Goal: Information Seeking & Learning: Learn about a topic

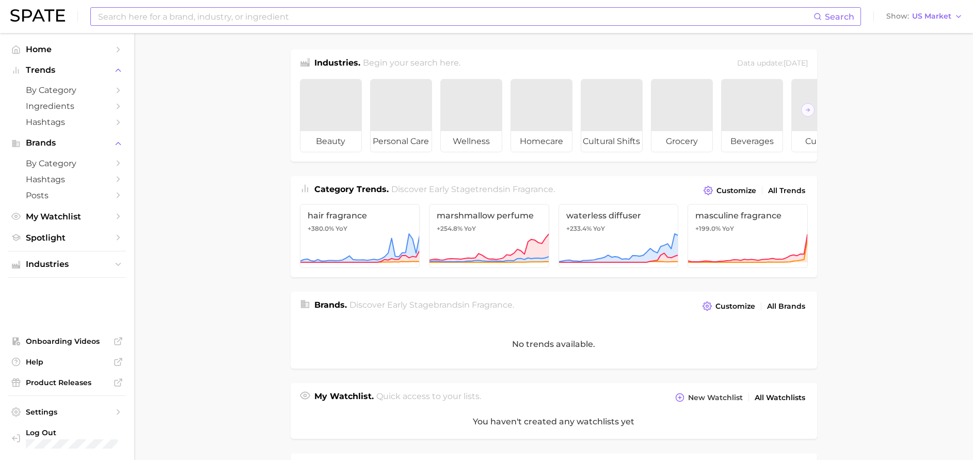
click at [382, 17] on input at bounding box center [455, 17] width 717 height 18
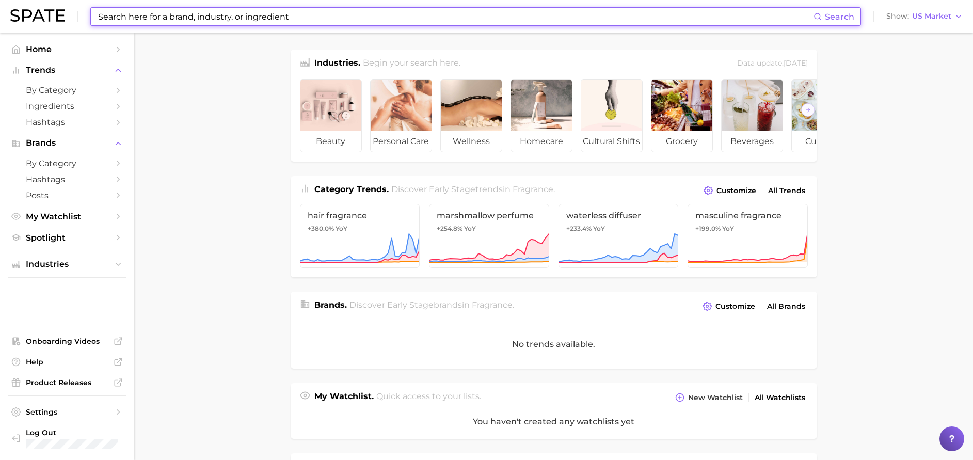
click at [378, 21] on input at bounding box center [455, 17] width 717 height 18
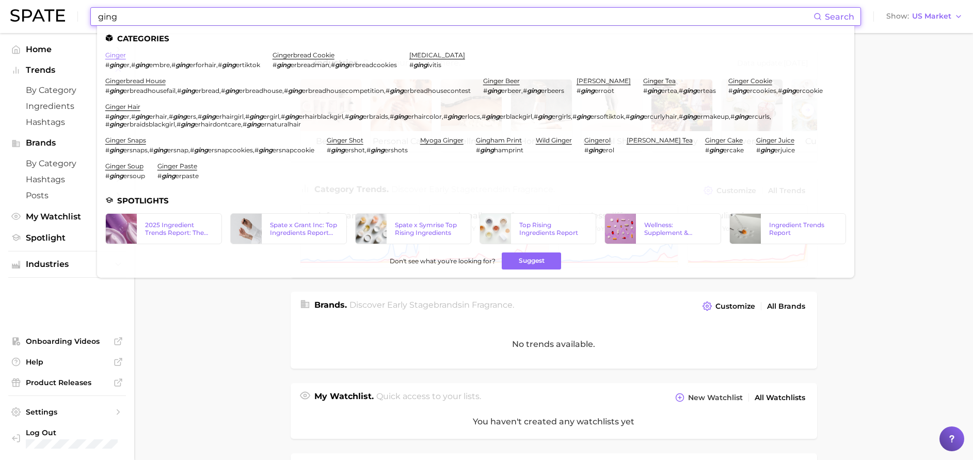
type input "ging"
click at [118, 56] on link "ginger" at bounding box center [115, 55] width 21 height 8
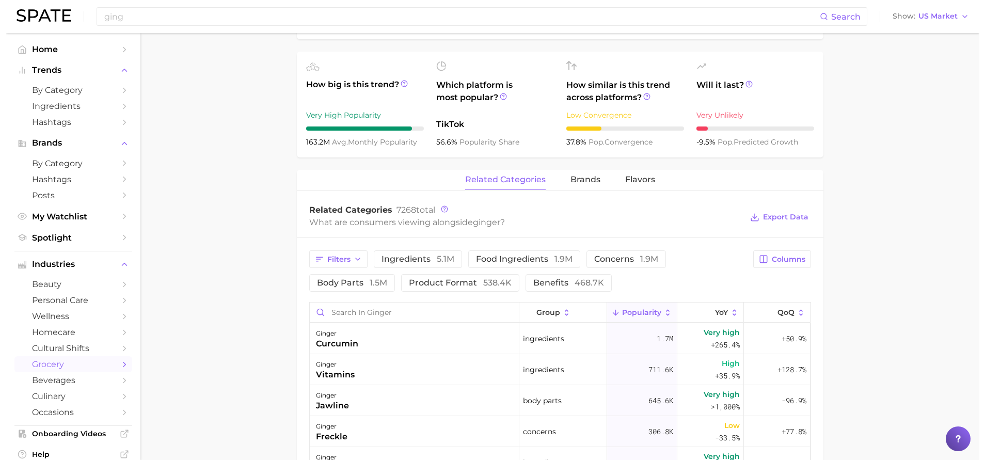
scroll to position [376, 0]
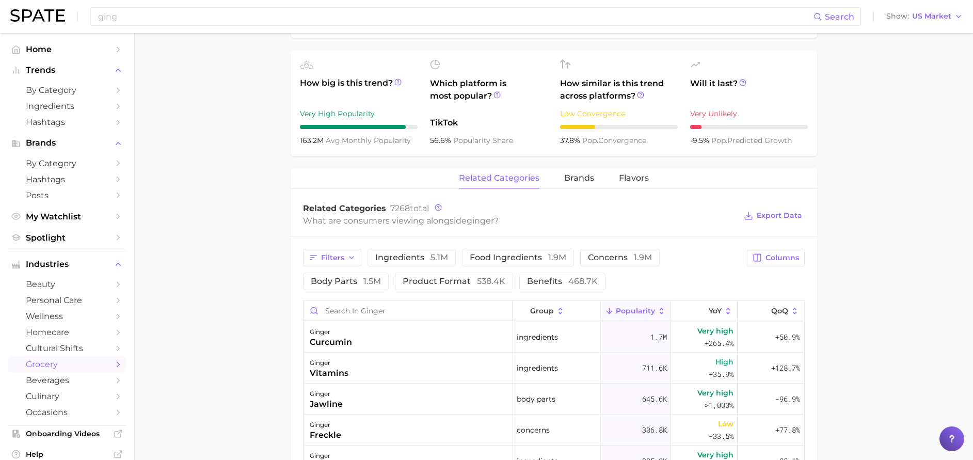
click at [366, 307] on input "Search in ginger" at bounding box center [408, 311] width 209 height 20
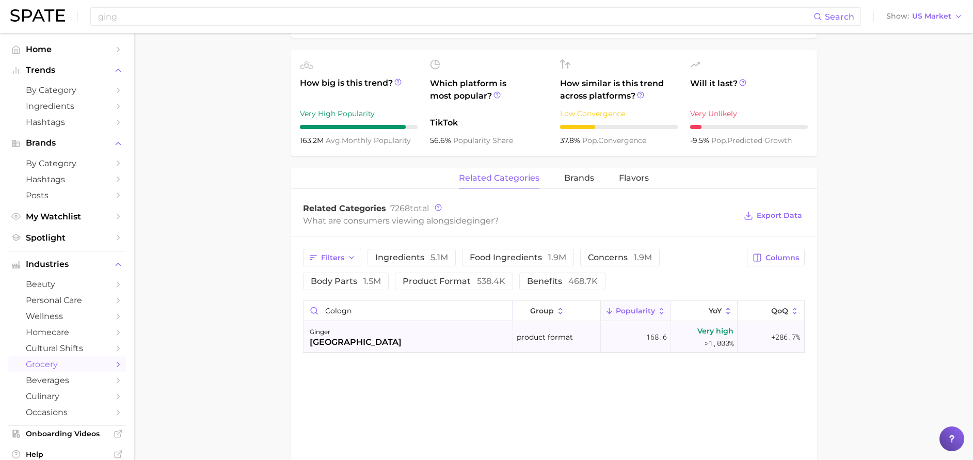
type input "cologn"
click at [714, 342] on span ">1,000%" at bounding box center [719, 343] width 29 height 10
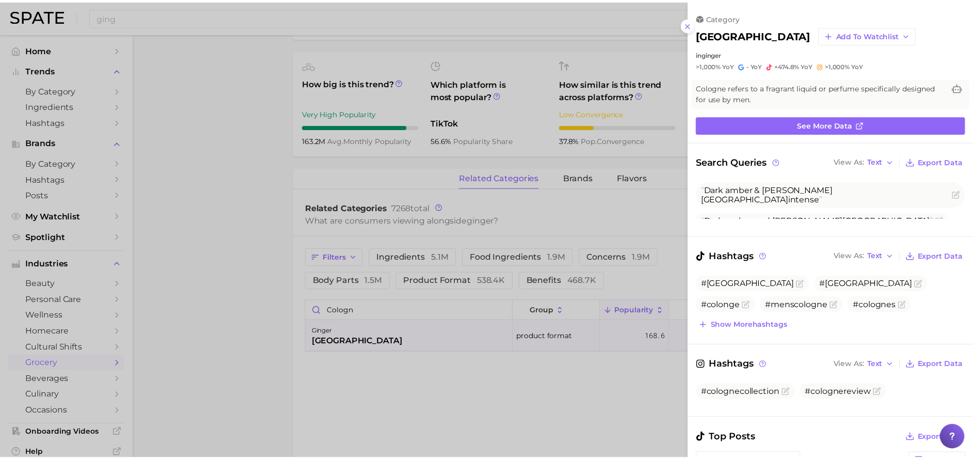
scroll to position [0, 0]
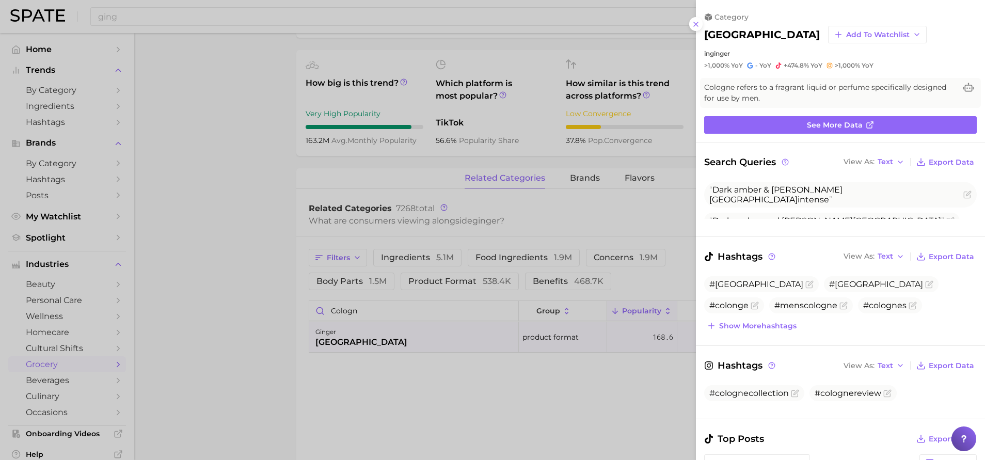
click at [658, 223] on div at bounding box center [492, 230] width 985 height 460
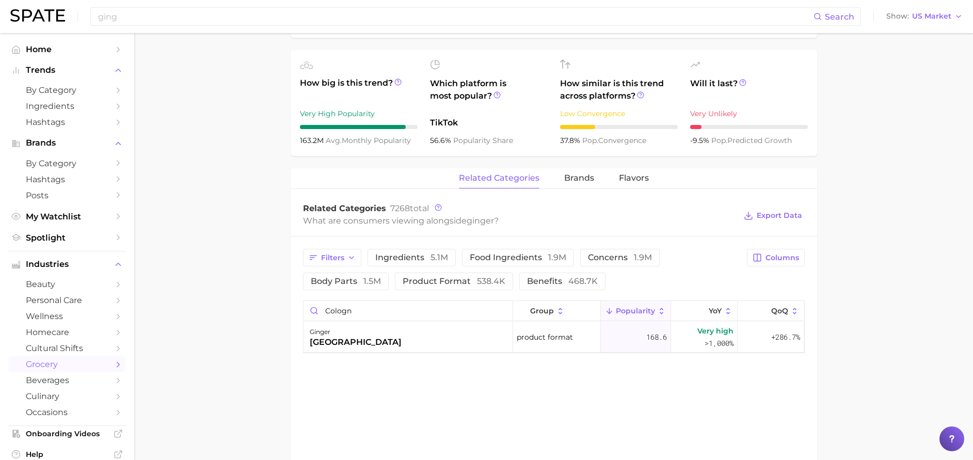
click at [858, 311] on main "1. oils, condiments & sauces 2. spices & seasonings 3. single spices 4. ginger …" at bounding box center [553, 135] width 839 height 957
